Goal: Transaction & Acquisition: Purchase product/service

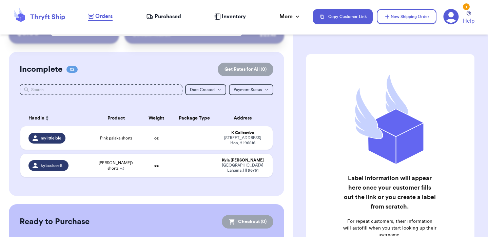
scroll to position [39, 0]
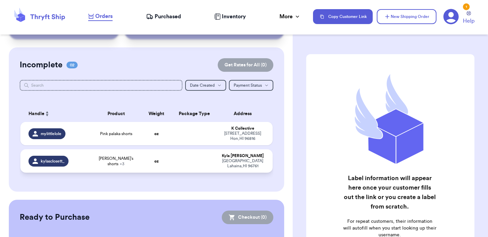
click at [89, 162] on td "kylasclosett_" at bounding box center [55, 161] width 71 height 23
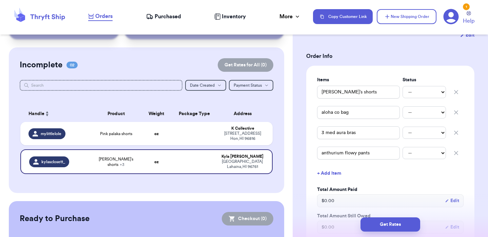
scroll to position [139, 0]
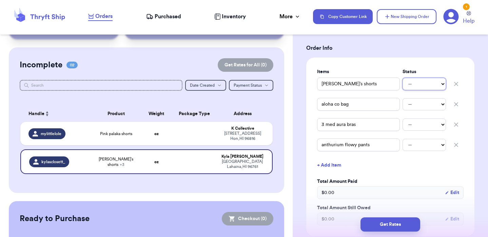
click at [430, 86] on select "-- Paid Owes" at bounding box center [424, 84] width 43 height 12
select select "paid"
click at [403, 78] on select "-- Paid Owes" at bounding box center [424, 84] width 43 height 12
click at [424, 101] on select "-- Paid Owes" at bounding box center [424, 104] width 43 height 12
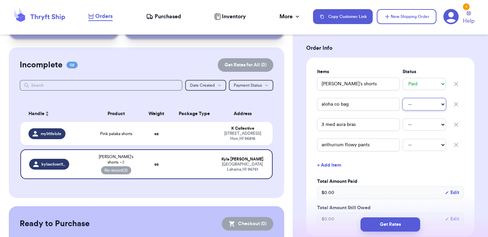
select select "paid"
click at [403, 98] on select "-- Paid Owes" at bounding box center [424, 104] width 43 height 12
click at [422, 123] on select "-- Paid Owes" at bounding box center [424, 125] width 43 height 12
select select "paid"
click at [403, 119] on select "-- Paid Owes" at bounding box center [424, 125] width 43 height 12
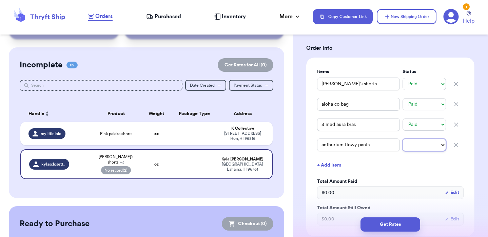
click at [422, 143] on select "-- Paid Owes" at bounding box center [424, 145] width 43 height 12
select select "paid"
click at [403, 139] on select "-- Paid Owes" at bounding box center [424, 145] width 43 height 12
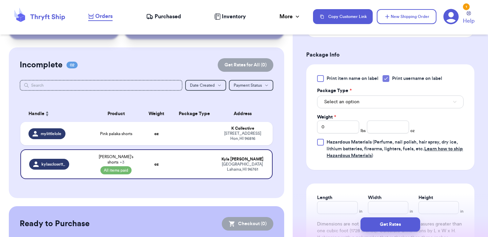
scroll to position [341, 0]
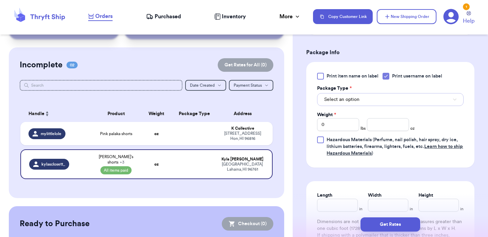
click at [374, 101] on button "Select an option" at bounding box center [390, 99] width 147 height 13
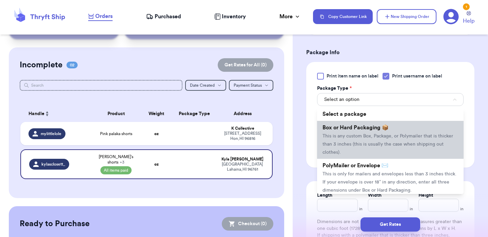
click at [370, 137] on span "This is any custom Box, Package, or Polymailer that is thicker than 3 inches (t…" at bounding box center [388, 144] width 131 height 21
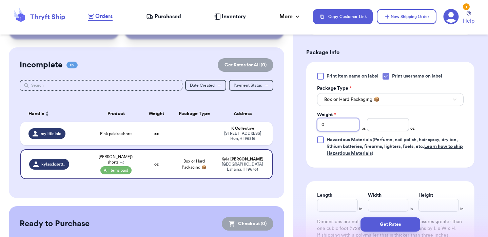
click at [339, 123] on input "0" at bounding box center [338, 124] width 42 height 13
type input "2"
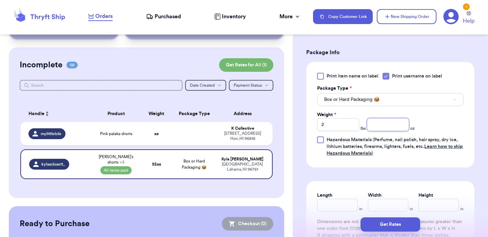
click at [399, 124] on input "number" at bounding box center [388, 124] width 42 height 13
type input "1"
type input "0.13"
click at [451, 117] on div "Print item name on label Print username on label Package Type * Box or Hard Pac…" at bounding box center [390, 115] width 147 height 84
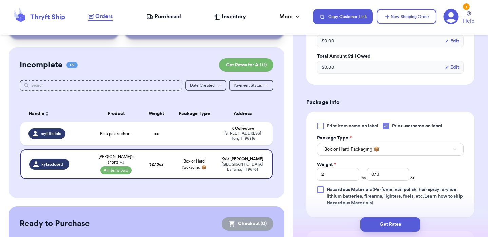
scroll to position [293, 0]
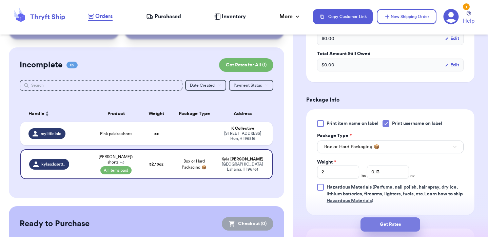
click at [380, 222] on button "Get Rates" at bounding box center [391, 225] width 60 height 14
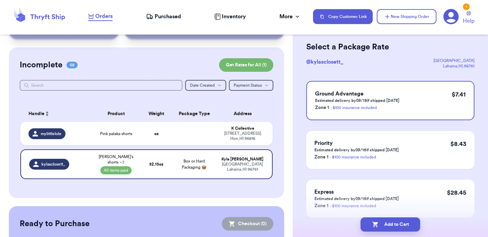
scroll to position [28, 0]
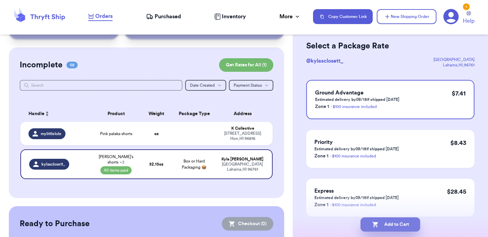
click at [388, 225] on button "Add to Cart" at bounding box center [391, 225] width 60 height 14
checkbox input "true"
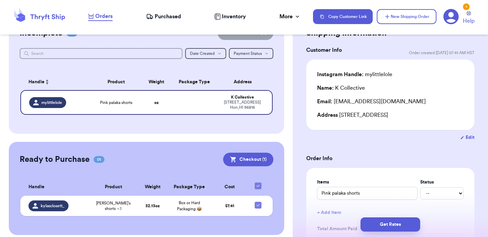
scroll to position [76, 0]
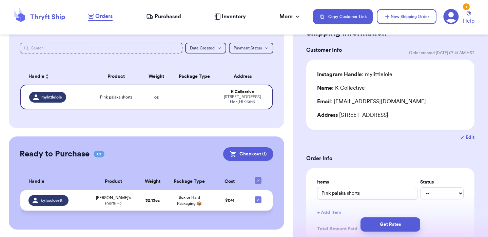
click at [167, 205] on td "32.13 oz" at bounding box center [153, 201] width 30 height 20
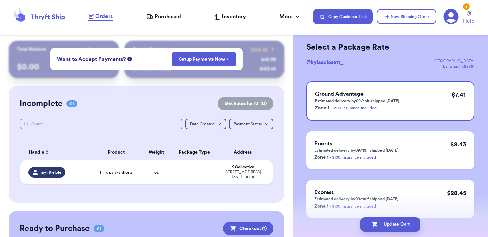
scroll to position [0, 0]
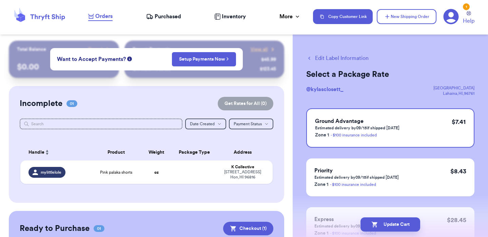
click at [335, 58] on button "Edit Label Information" at bounding box center [337, 58] width 62 height 8
checkbox input "false"
select select "paid"
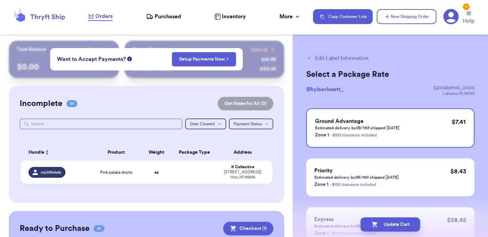
select select "paid"
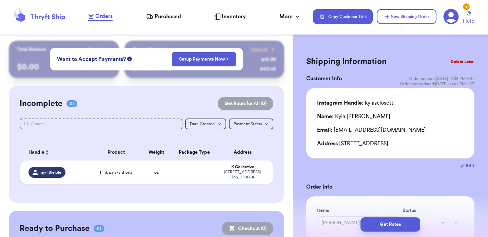
checkbox input "true"
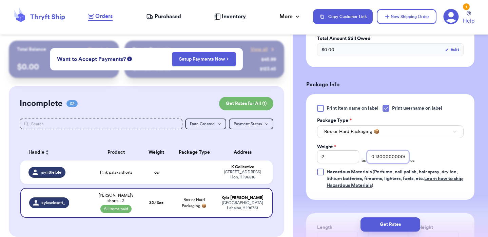
scroll to position [0, 17]
drag, startPoint x: 378, startPoint y: 158, endPoint x: 424, endPoint y: 168, distance: 47.5
click at [424, 168] on div "Print item name on label Print username on label Package Type * Box or Hard Pac…" at bounding box center [390, 147] width 147 height 84
type input "0.14"
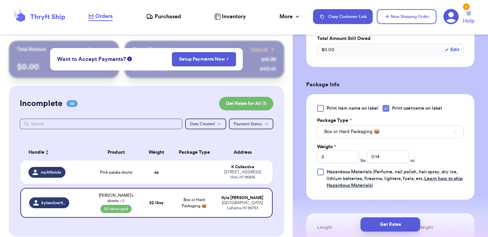
click at [475, 155] on div "Shipping Information Delete Label Customer Info Order created: [DATE] 10:38 PM …" at bounding box center [390, 52] width 195 height 640
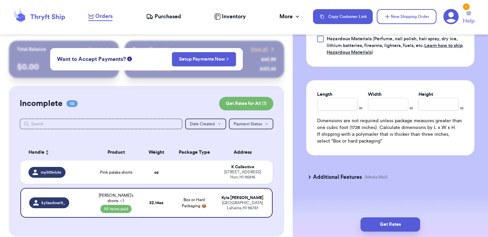
scroll to position [443, 0]
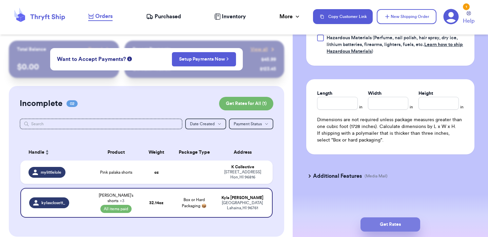
click at [382, 225] on button "Get Rates" at bounding box center [391, 225] width 60 height 14
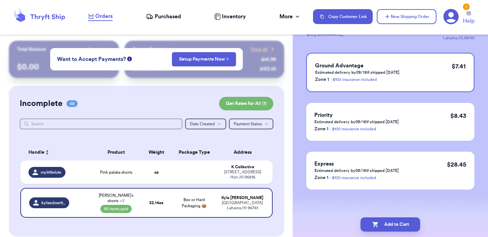
scroll to position [0, 0]
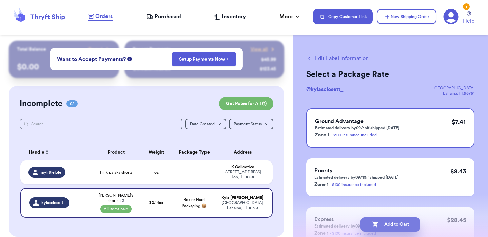
click at [394, 225] on button "Add to Cart" at bounding box center [391, 225] width 60 height 14
checkbox input "true"
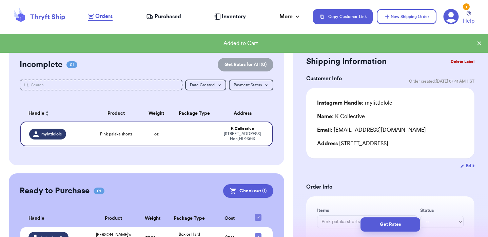
scroll to position [76, 0]
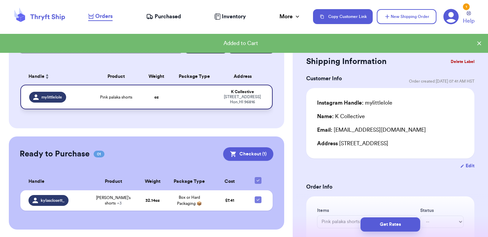
click at [186, 99] on td at bounding box center [194, 97] width 45 height 25
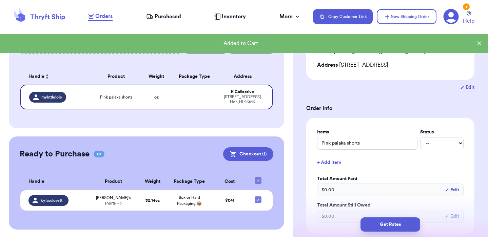
scroll to position [88, 0]
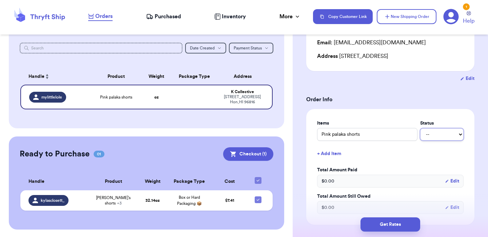
click at [443, 137] on select "-- Paid Owes" at bounding box center [441, 135] width 43 height 12
select select "paid"
click at [420, 129] on select "-- Paid Owes" at bounding box center [441, 135] width 43 height 12
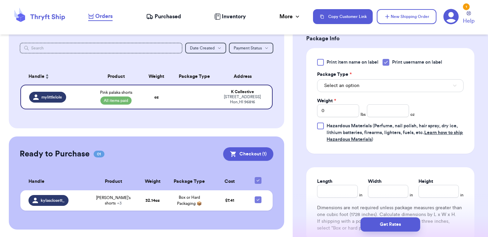
scroll to position [291, 0]
click at [371, 88] on button "Select an option" at bounding box center [390, 86] width 147 height 13
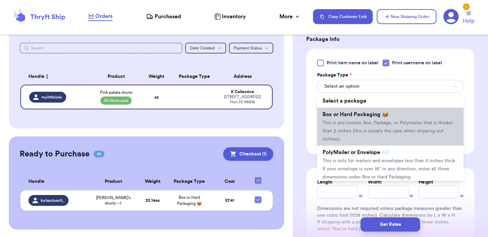
click at [371, 121] on span "This is any custom Box, Package, or Polymailer that is thicker than 3 inches (t…" at bounding box center [388, 131] width 131 height 21
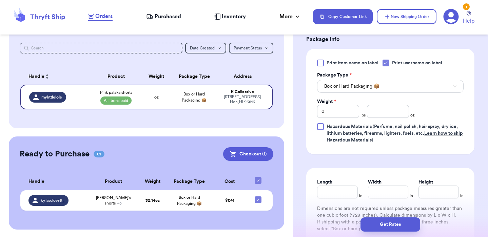
scroll to position [302, 0]
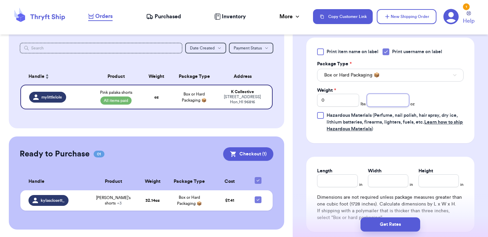
click at [383, 100] on input "number" at bounding box center [388, 100] width 42 height 13
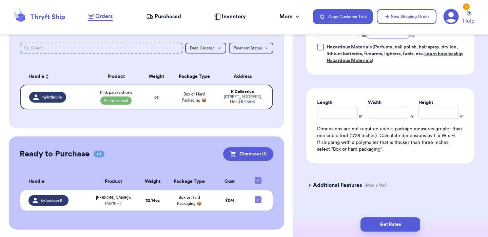
scroll to position [372, 0]
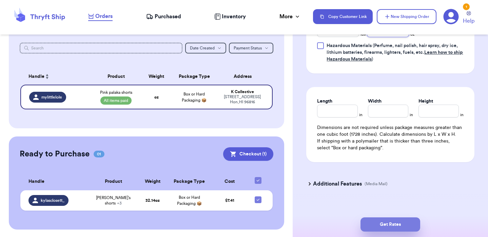
type input "4"
click at [388, 226] on button "Get Rates" at bounding box center [391, 225] width 60 height 14
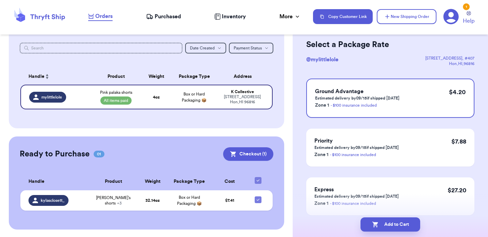
scroll to position [31, 0]
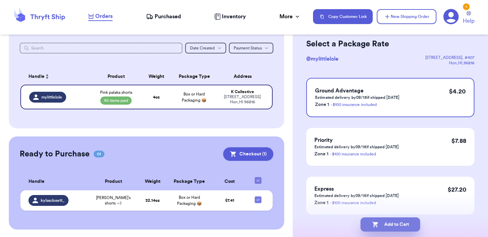
click at [386, 224] on button "Add to Cart" at bounding box center [391, 225] width 60 height 14
checkbox input "true"
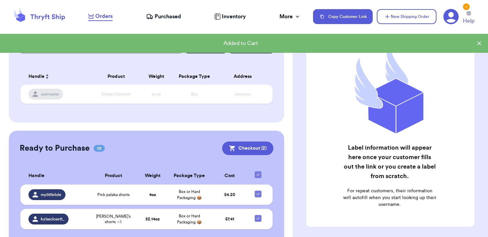
scroll to position [95, 0]
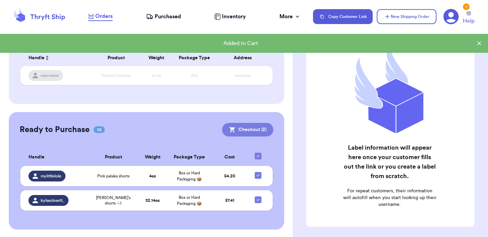
click at [249, 131] on button "Checkout ( 2 )" at bounding box center [247, 130] width 51 height 14
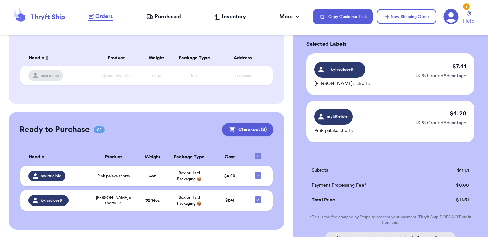
click at [449, 17] on icon at bounding box center [451, 17] width 16 height 16
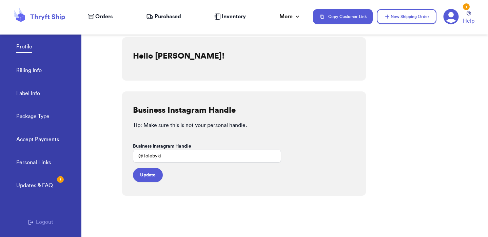
click at [40, 185] on div "Updates & FAQ 1" at bounding box center [34, 186] width 37 height 8
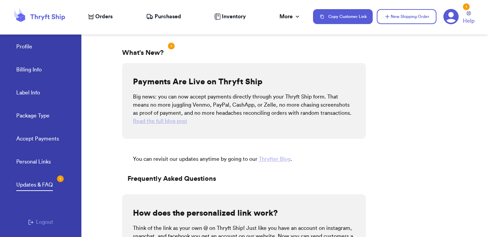
click at [158, 124] on link "Read the full blog post" at bounding box center [160, 121] width 54 height 5
click at [27, 71] on link "Billing Info" at bounding box center [28, 70] width 25 height 9
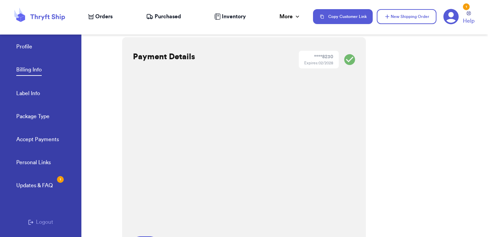
click at [359, 126] on div "Payment Details **** 8230 Expires: 02/2028 Save" at bounding box center [244, 150] width 244 height 227
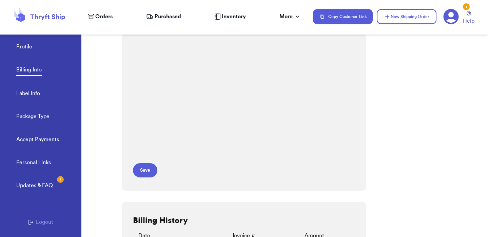
scroll to position [64, 0]
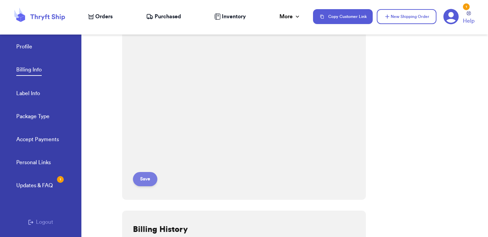
click at [146, 179] on button "Save" at bounding box center [145, 179] width 24 height 14
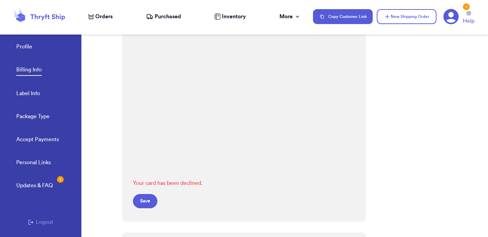
click at [263, 188] on form "Your card has been declined. Save" at bounding box center [207, 113] width 148 height 191
click at [143, 201] on button "Save" at bounding box center [145, 201] width 24 height 14
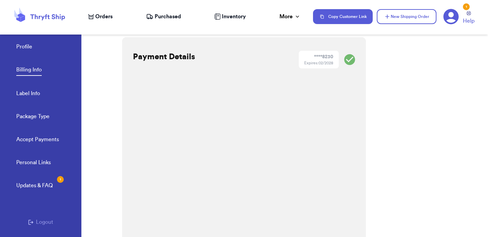
click at [170, 18] on span "Purchased" at bounding box center [168, 17] width 26 height 8
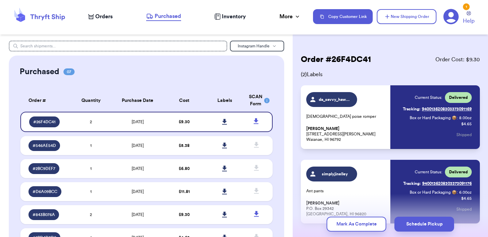
click at [95, 18] on div "Orders" at bounding box center [100, 17] width 24 height 8
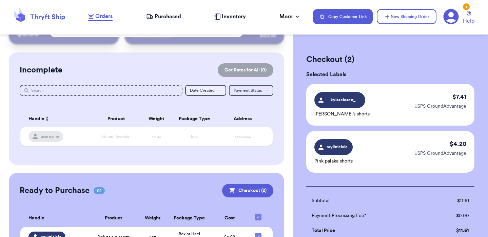
scroll to position [95, 0]
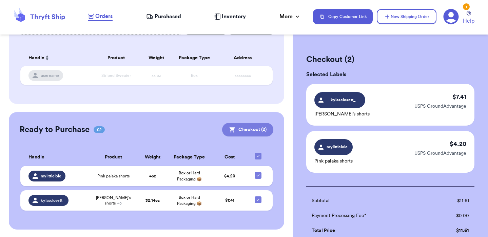
click at [235, 131] on icon at bounding box center [232, 130] width 7 height 7
click at [239, 132] on button "Checkout ( 2 )" at bounding box center [247, 130] width 51 height 14
click at [255, 156] on icon at bounding box center [257, 156] width 5 height 5
click at [258, 153] on input "checkbox" at bounding box center [258, 153] width 0 height 0
checkbox input "false"
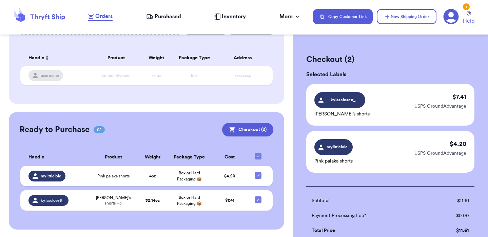
checkbox input "false"
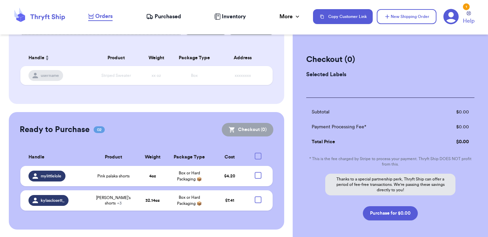
click at [255, 156] on div at bounding box center [258, 156] width 7 height 7
click at [258, 153] on input "checkbox" at bounding box center [258, 153] width 0 height 0
checkbox input "true"
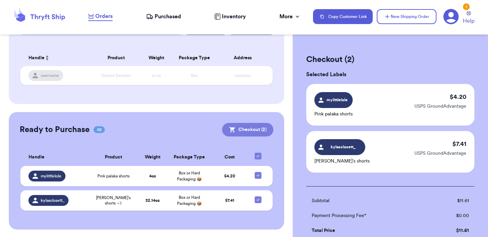
click at [247, 129] on button "Checkout ( 2 )" at bounding box center [247, 130] width 51 height 14
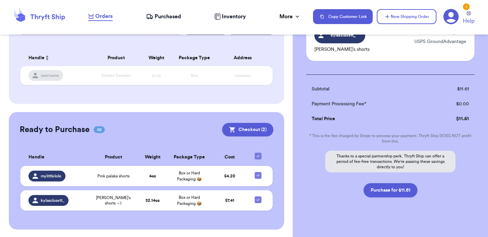
scroll to position [120, 0]
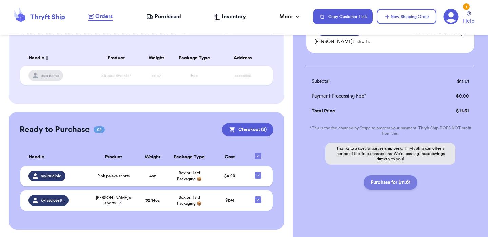
click at [395, 185] on button "Purchase for $11.61" at bounding box center [391, 183] width 54 height 14
checkbox input "false"
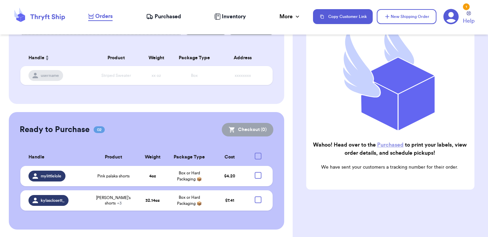
scroll to position [93, 0]
checkbox input "true"
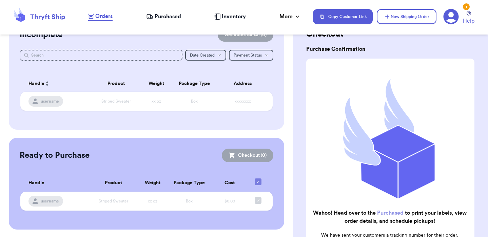
scroll to position [0, 0]
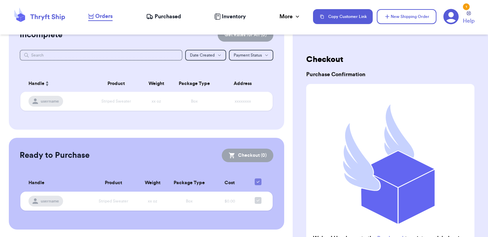
click at [168, 16] on span "Purchased" at bounding box center [168, 17] width 26 height 8
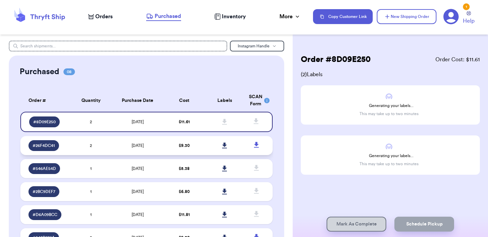
click at [120, 148] on td "[DATE]" at bounding box center [137, 145] width 53 height 19
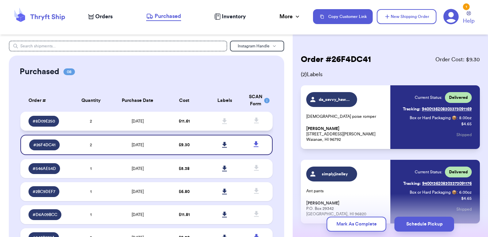
click at [103, 120] on td "2" at bounding box center [91, 121] width 40 height 19
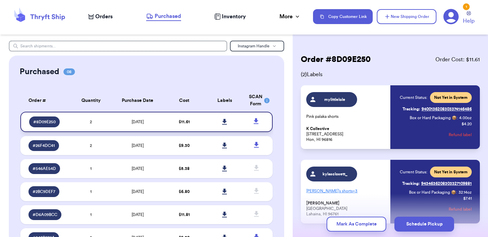
click at [224, 121] on icon at bounding box center [224, 122] width 5 height 6
